Goal: Transaction & Acquisition: Purchase product/service

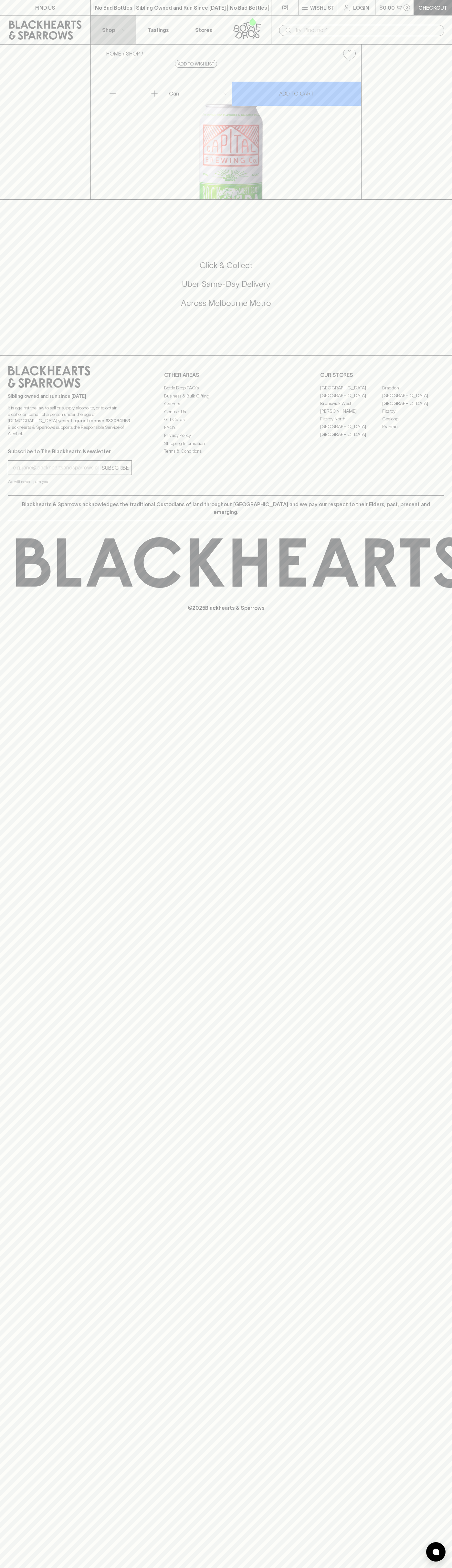
click at [105, 19] on button "Shop" at bounding box center [113, 29] width 46 height 29
click at [451, 1568] on html "FIND US | No Bad Bottles | Sibling Owned and Run Since [DATE] | No Bad Bottles …" at bounding box center [226, 784] width 452 height 1568
click at [146, 1568] on html "FIND US | No Bad Bottles | Sibling Owned and Run Since [DATE] | No Bad Bottles …" at bounding box center [226, 784] width 452 height 1568
click at [12, 229] on div at bounding box center [226, 784] width 452 height 1568
